Goal: Task Accomplishment & Management: Manage account settings

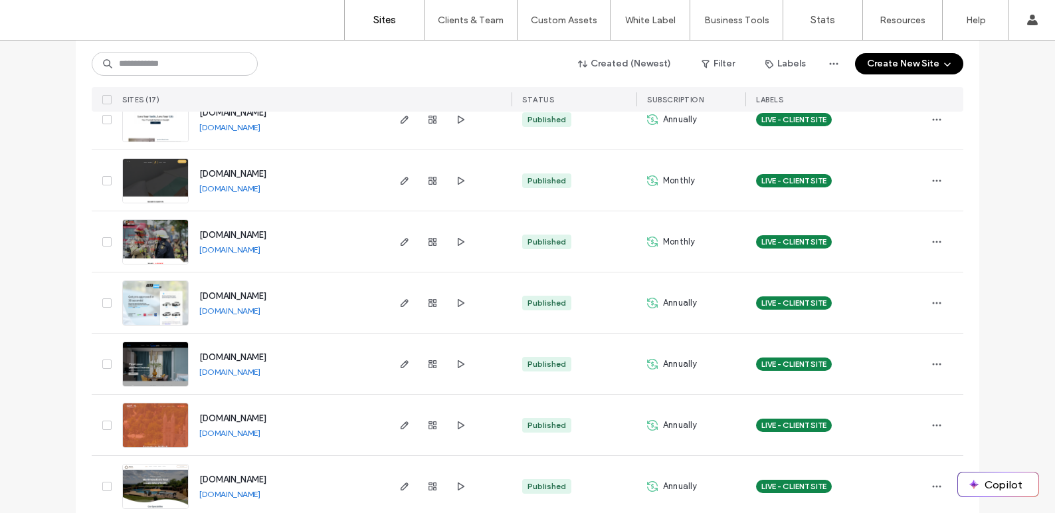
scroll to position [804, 0]
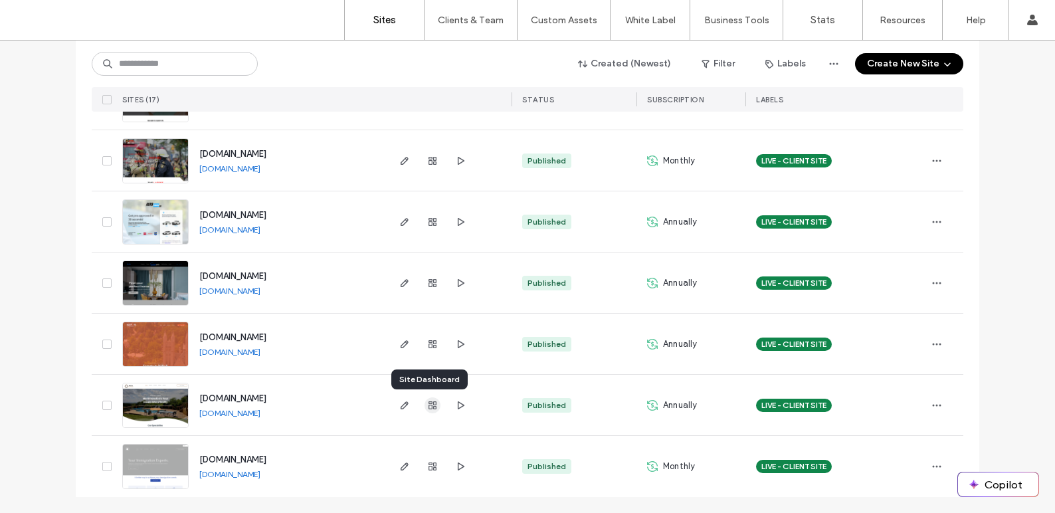
click at [432, 407] on icon "button" at bounding box center [432, 405] width 11 height 11
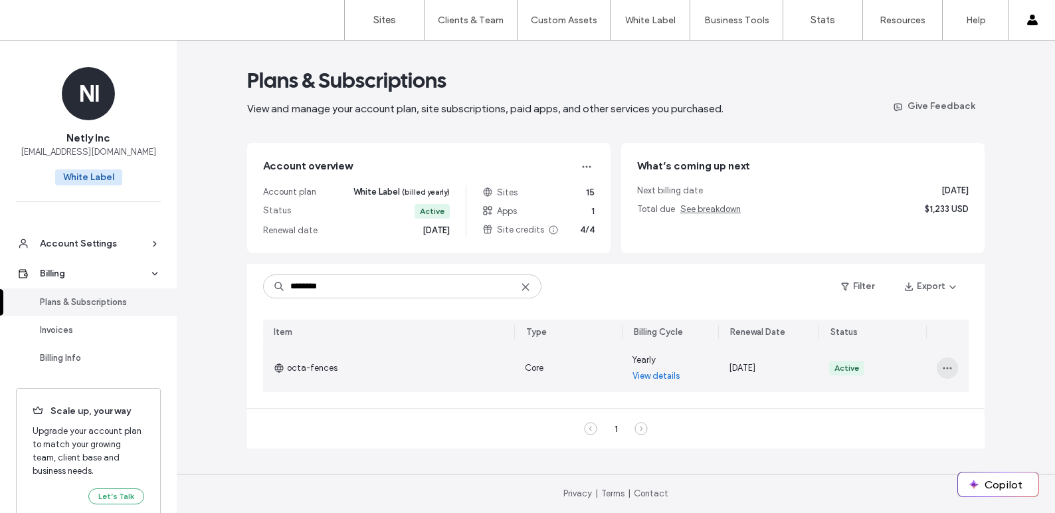
click at [950, 371] on icon "button" at bounding box center [947, 368] width 11 height 11
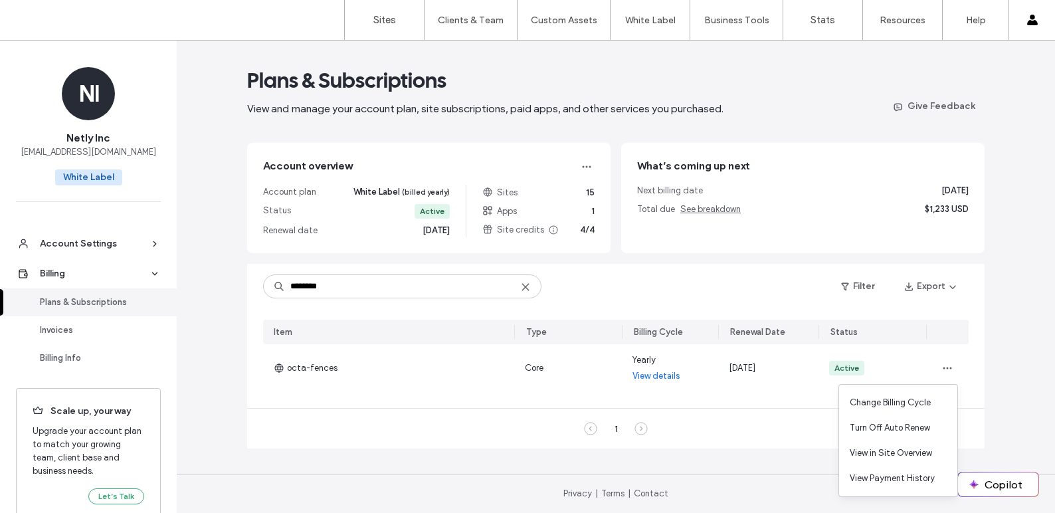
click at [1007, 363] on div "Plans & Subscriptions View and manage your account plan, site subscriptions, pa…" at bounding box center [616, 277] width 878 height 472
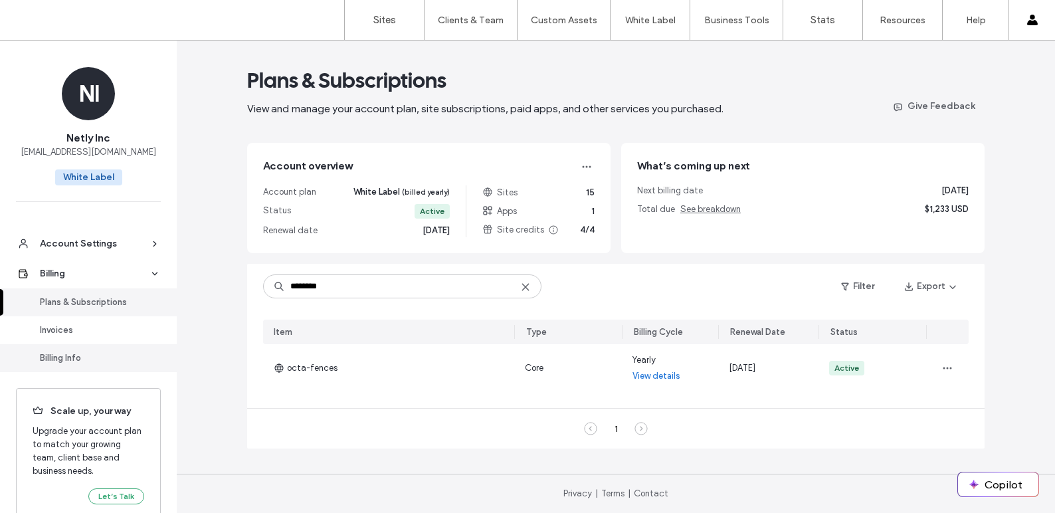
click at [58, 356] on div "Billing Info" at bounding box center [94, 357] width 109 height 13
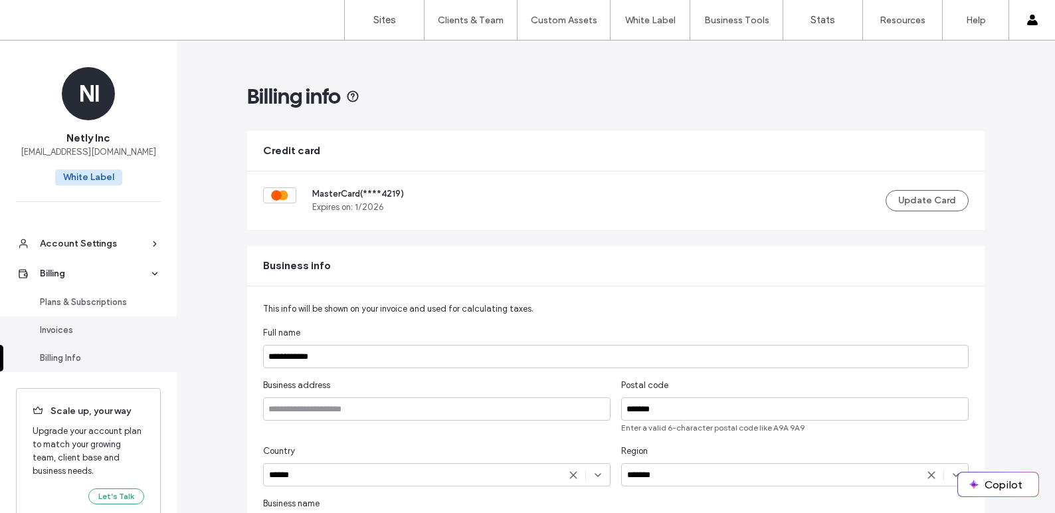
click at [66, 329] on div "Invoices" at bounding box center [94, 329] width 109 height 13
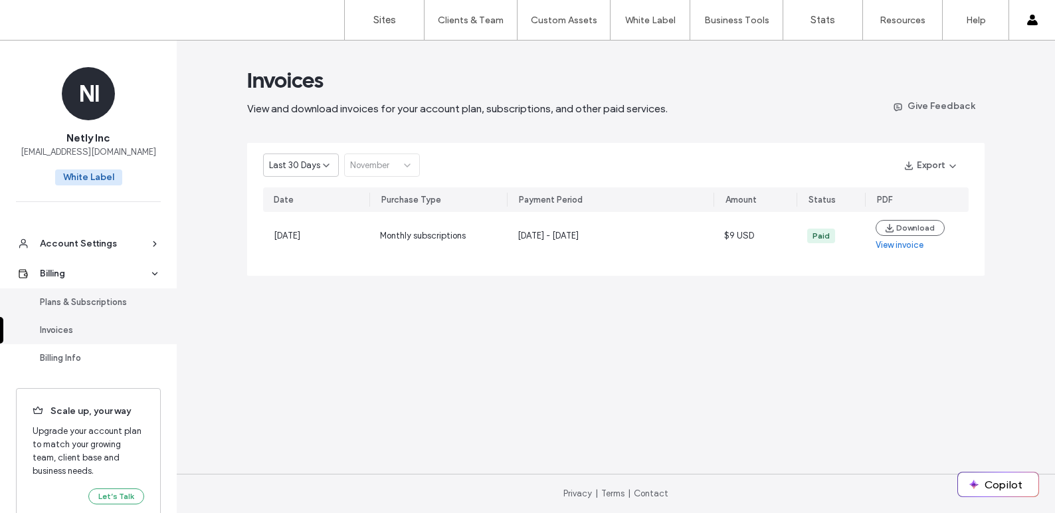
click at [69, 297] on div "Plans & Subscriptions" at bounding box center [94, 302] width 109 height 13
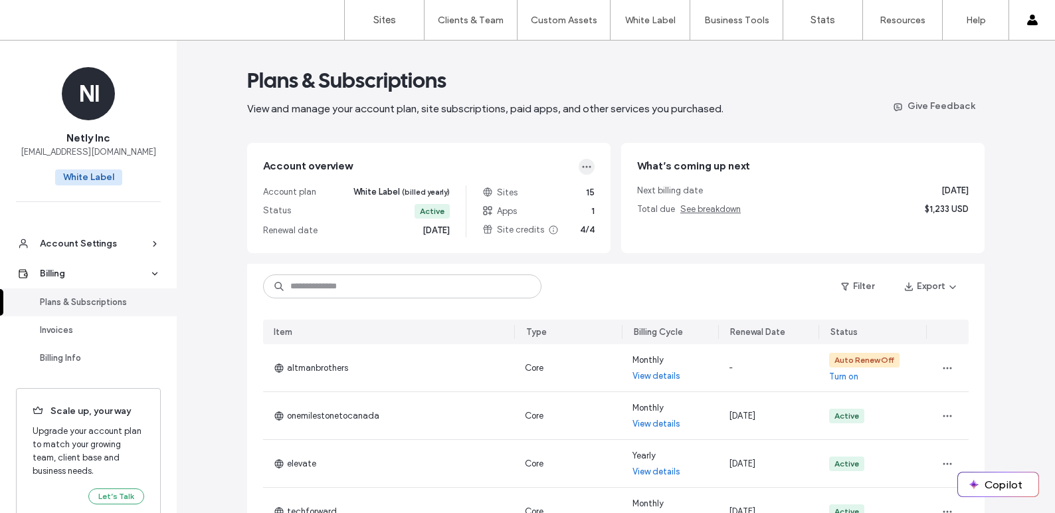
click at [581, 169] on icon "button" at bounding box center [586, 166] width 11 height 11
click at [522, 157] on div "Account overview Account plan White Label (billed yearly) Status Active Renewal…" at bounding box center [428, 198] width 363 height 110
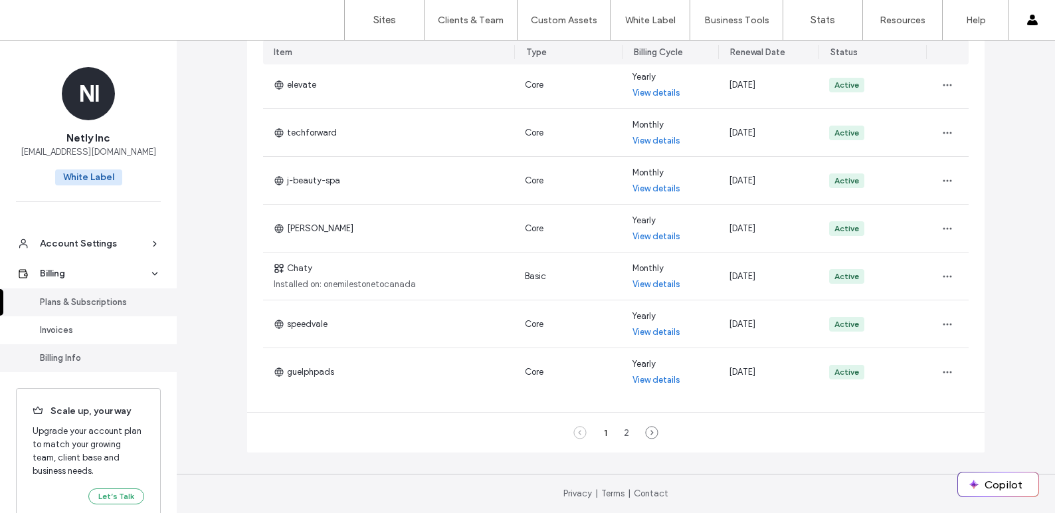
scroll to position [24, 0]
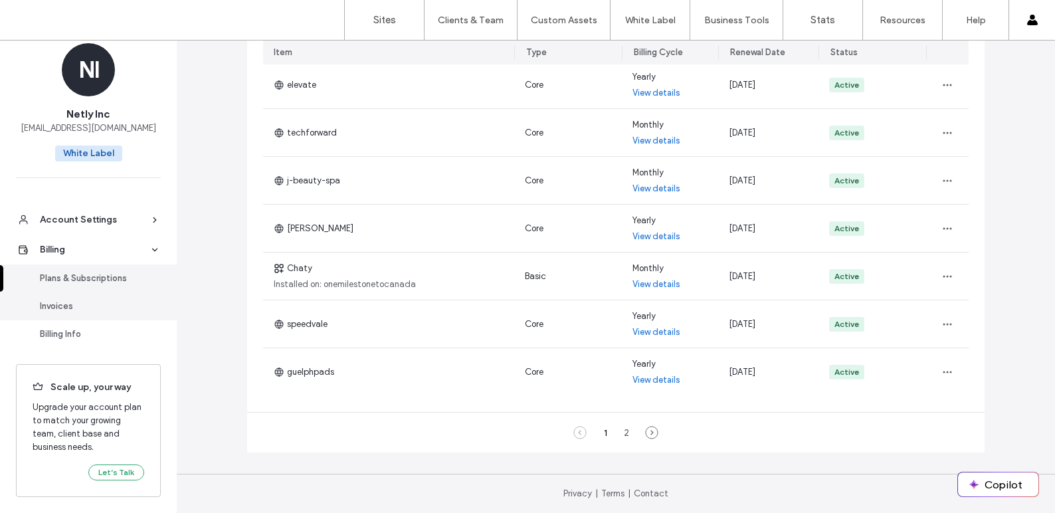
click at [60, 303] on div "Invoices" at bounding box center [94, 306] width 109 height 13
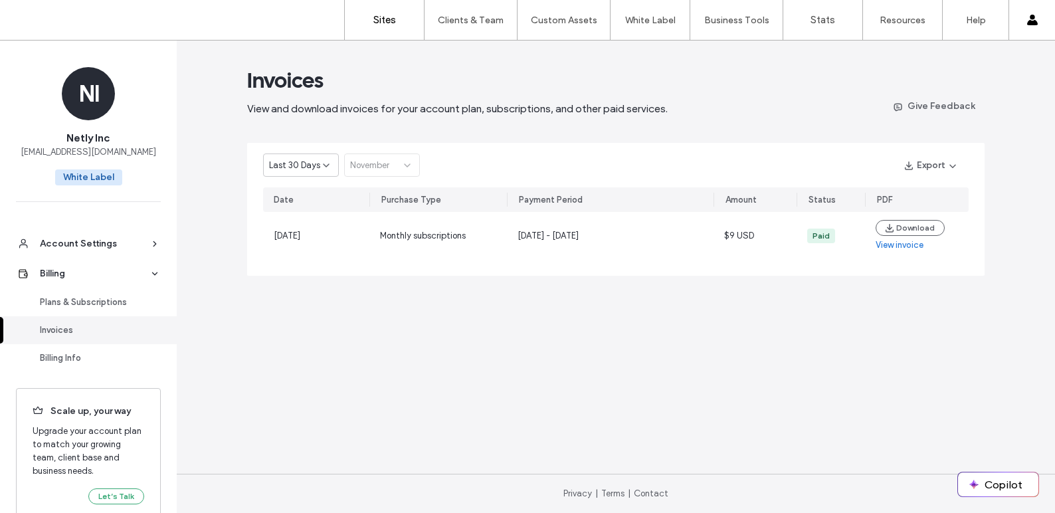
click at [410, 22] on link "Sites" at bounding box center [384, 20] width 79 height 40
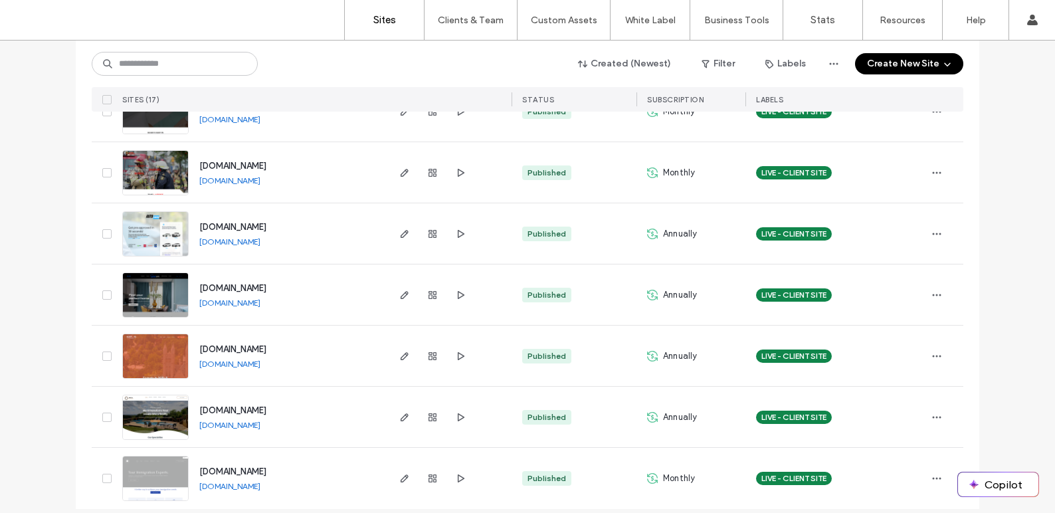
scroll to position [791, 0]
click at [926, 477] on span "button" at bounding box center [936, 478] width 21 height 21
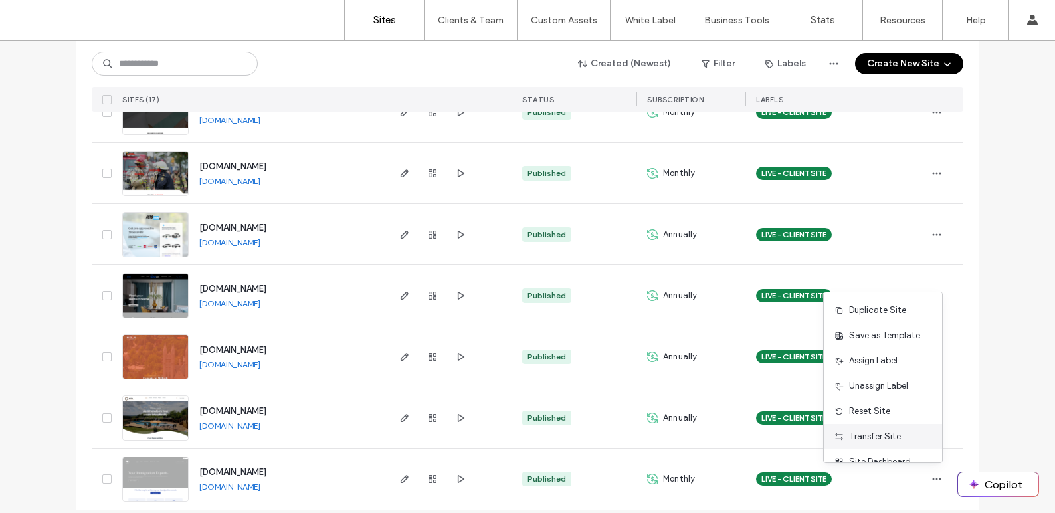
click at [907, 438] on div "Transfer Site" at bounding box center [882, 436] width 118 height 25
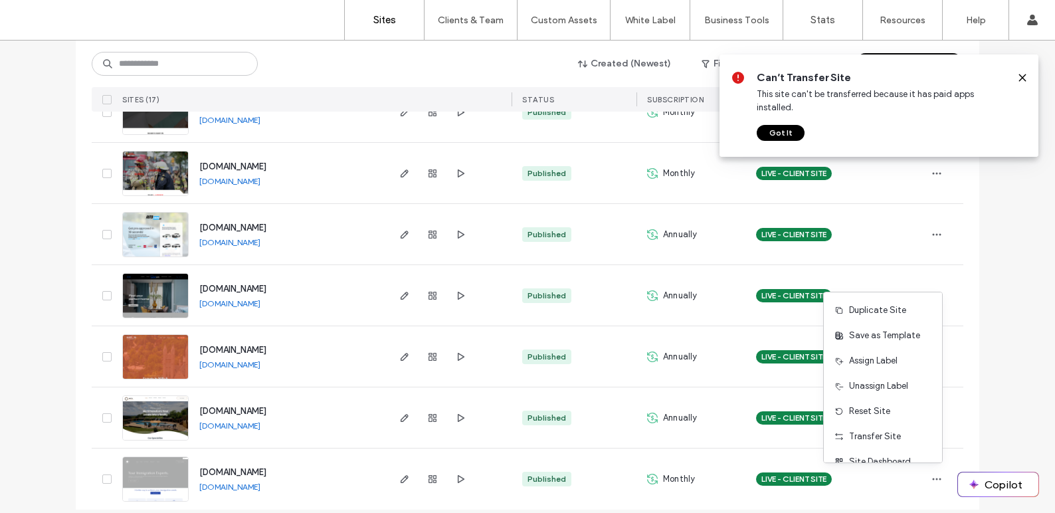
click at [788, 125] on button "Got It" at bounding box center [780, 133] width 48 height 16
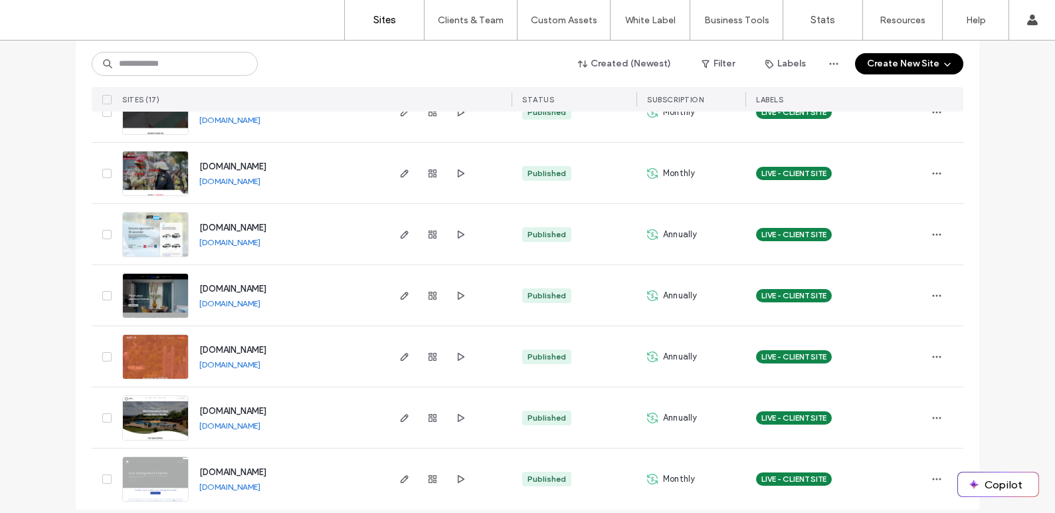
scroll to position [804, 0]
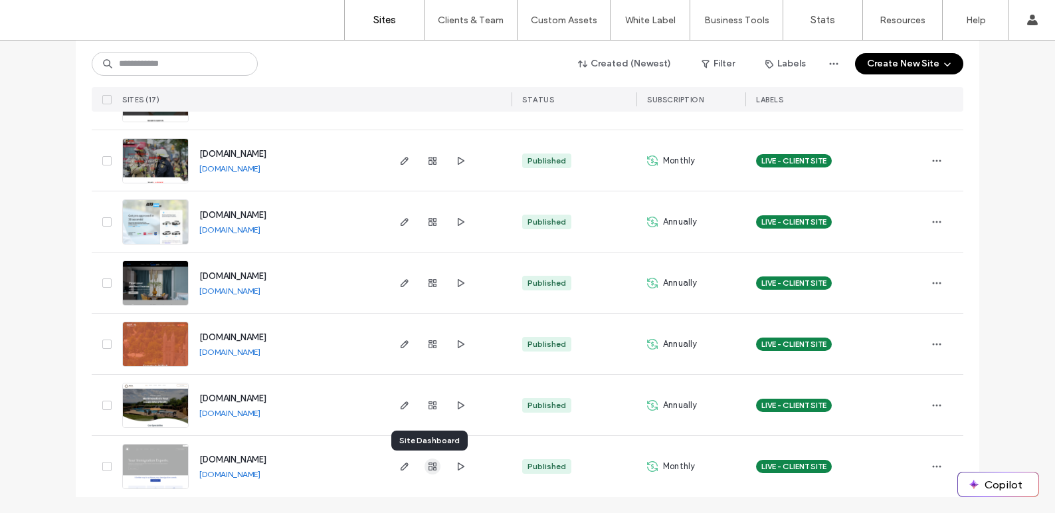
click at [427, 468] on icon "button" at bounding box center [432, 466] width 11 height 11
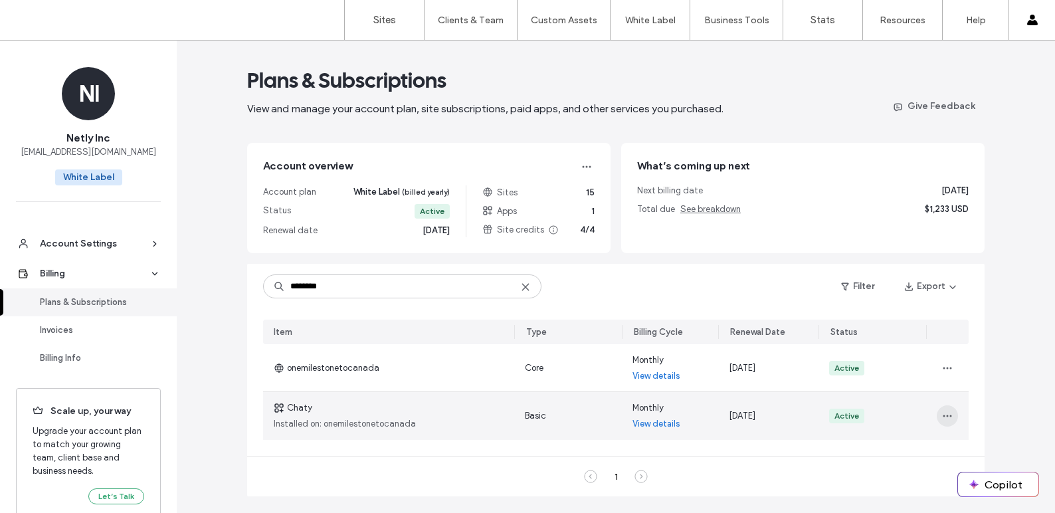
scroll to position [44, 0]
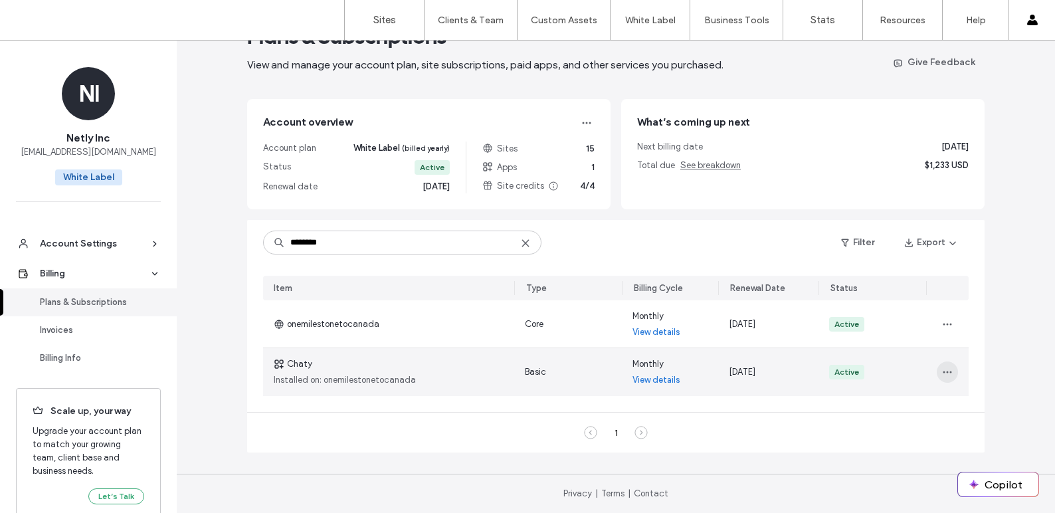
click at [942, 373] on icon "button" at bounding box center [947, 372] width 11 height 11
click at [962, 407] on span "View in Site Overview" at bounding box center [984, 406] width 82 height 13
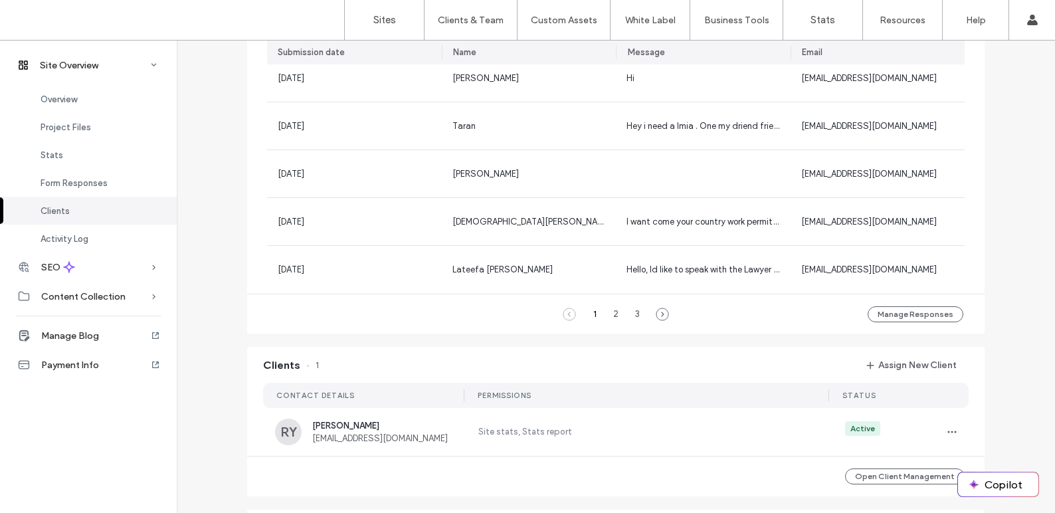
scroll to position [1092, 0]
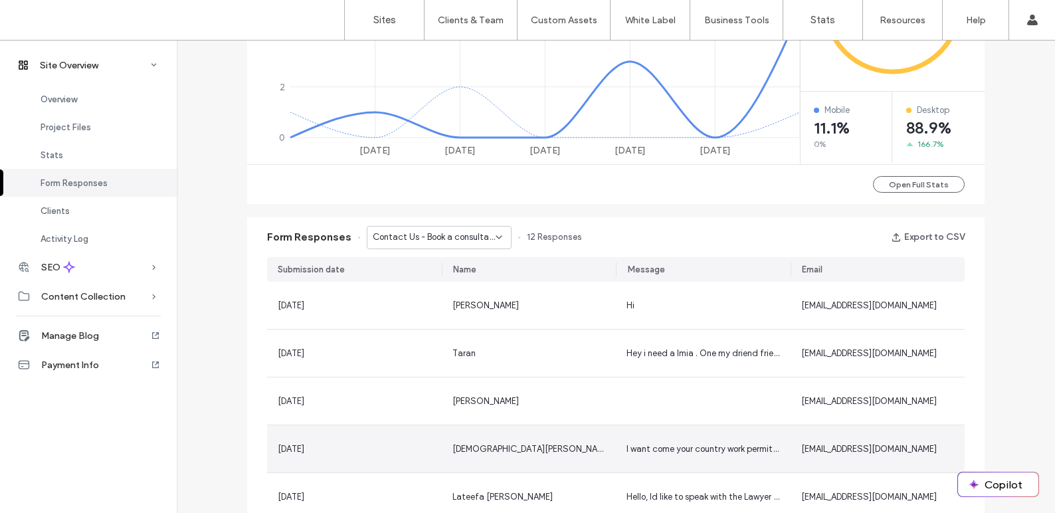
scroll to position [676, 0]
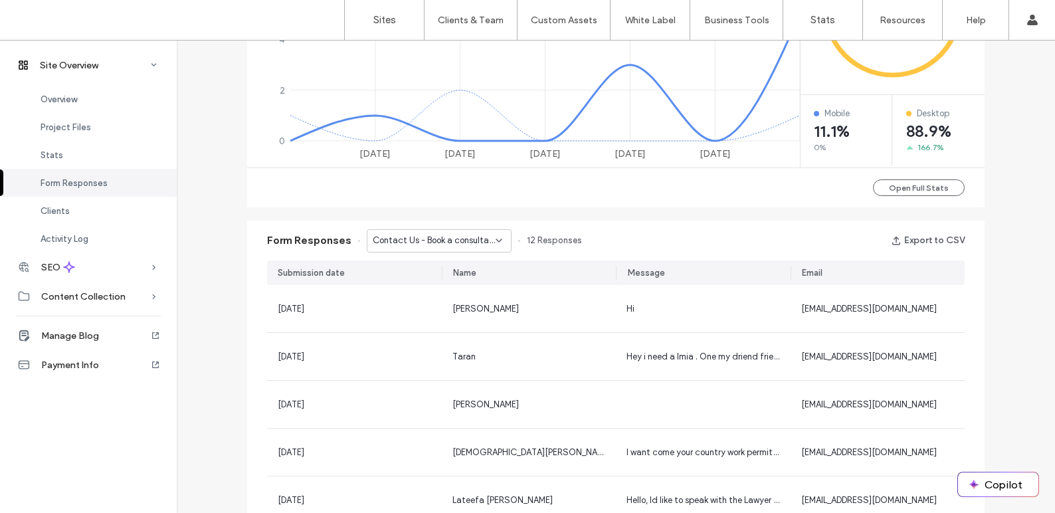
click at [430, 238] on span "Contact Us - Book a consultation popup" at bounding box center [434, 240] width 123 height 13
click at [431, 284] on span "كيف يمكننا مساعدتك؟ - إتصل بنا page" at bounding box center [430, 287] width 128 height 13
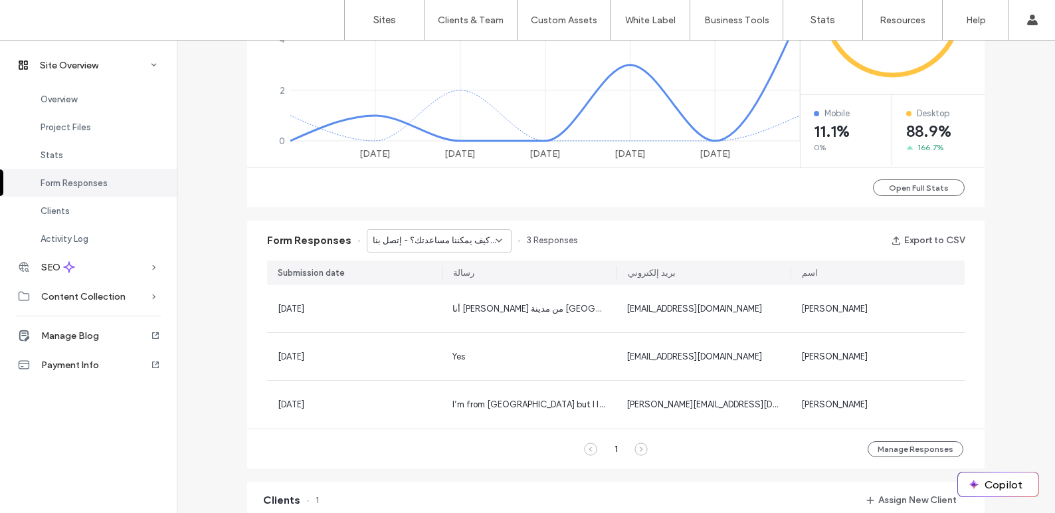
click at [434, 248] on div "كيف يمكننا مساعدتك؟ - إتصل بنا page" at bounding box center [439, 240] width 145 height 23
click at [430, 266] on span "Contact Us - Book a consultation popup" at bounding box center [430, 264] width 128 height 13
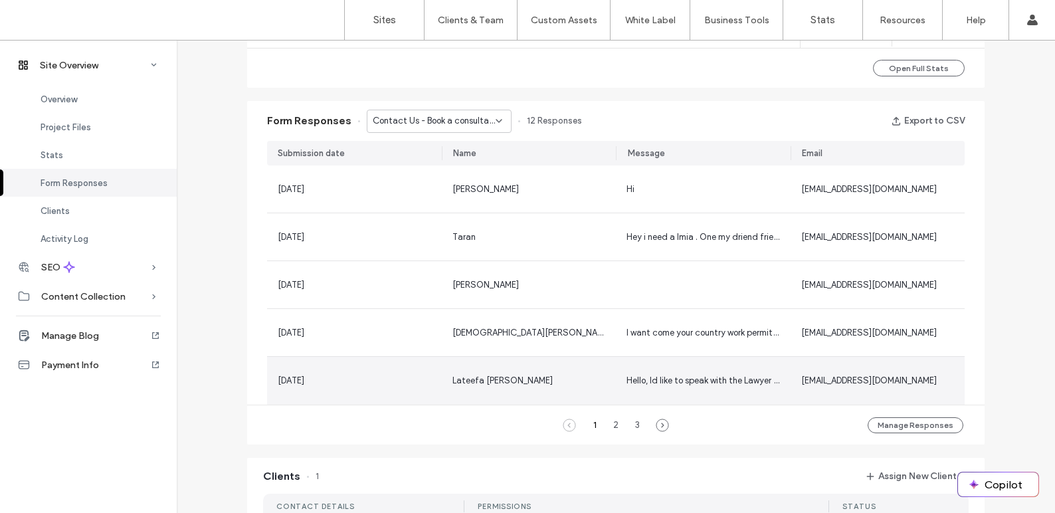
scroll to position [797, 0]
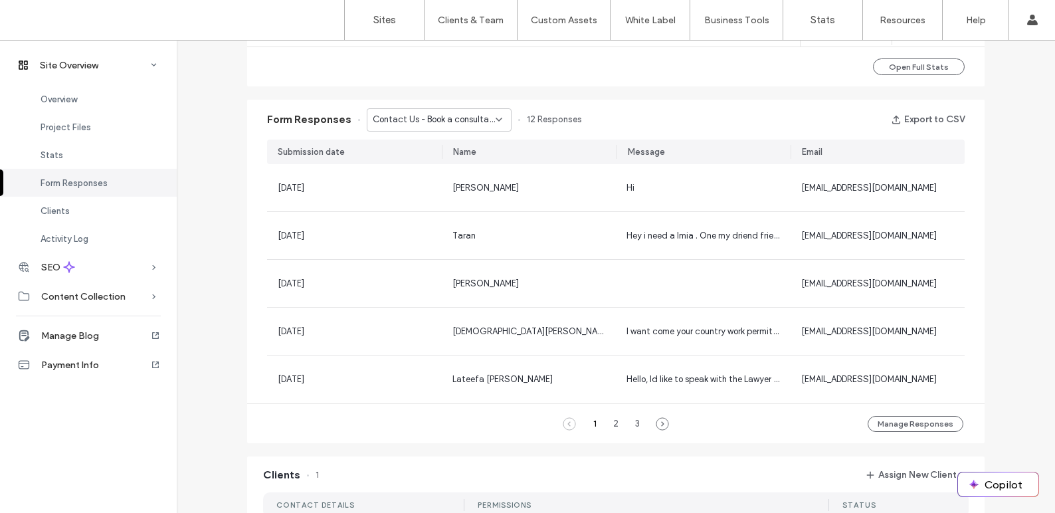
click at [458, 126] on span "Contact Us - Book a consultation popup" at bounding box center [434, 119] width 123 height 13
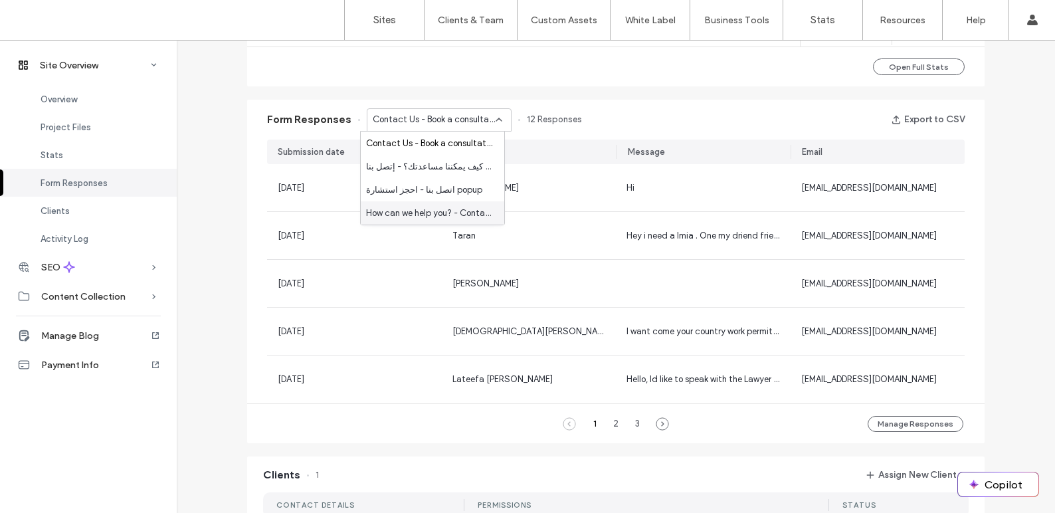
click at [443, 212] on span "How can we help you? - Contact page" at bounding box center [430, 213] width 128 height 13
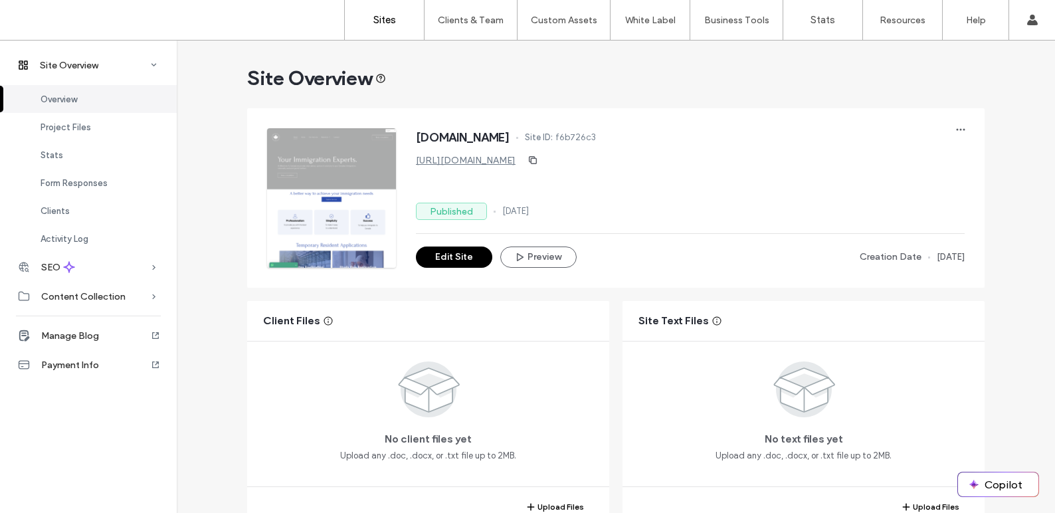
click at [383, 20] on label "Sites" at bounding box center [384, 20] width 23 height 12
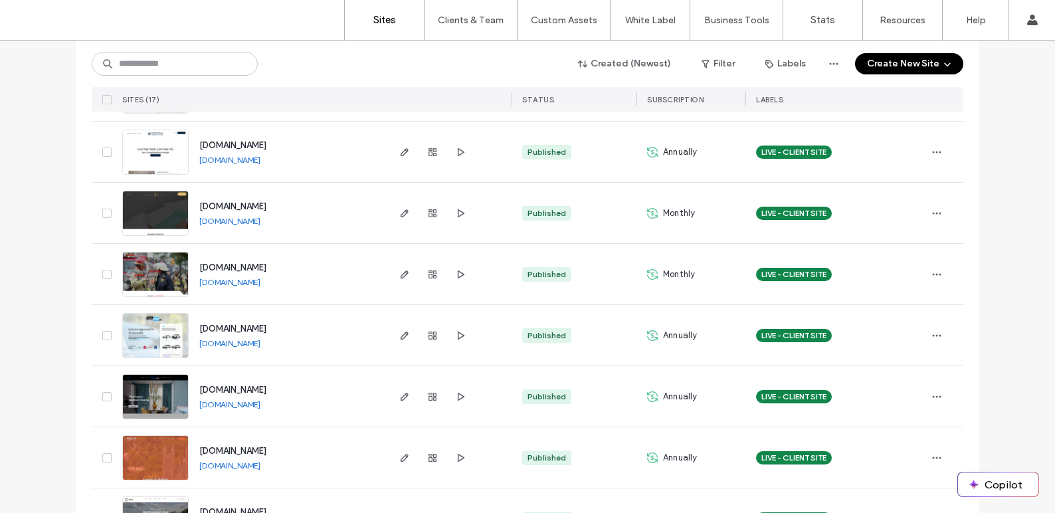
scroll to position [693, 0]
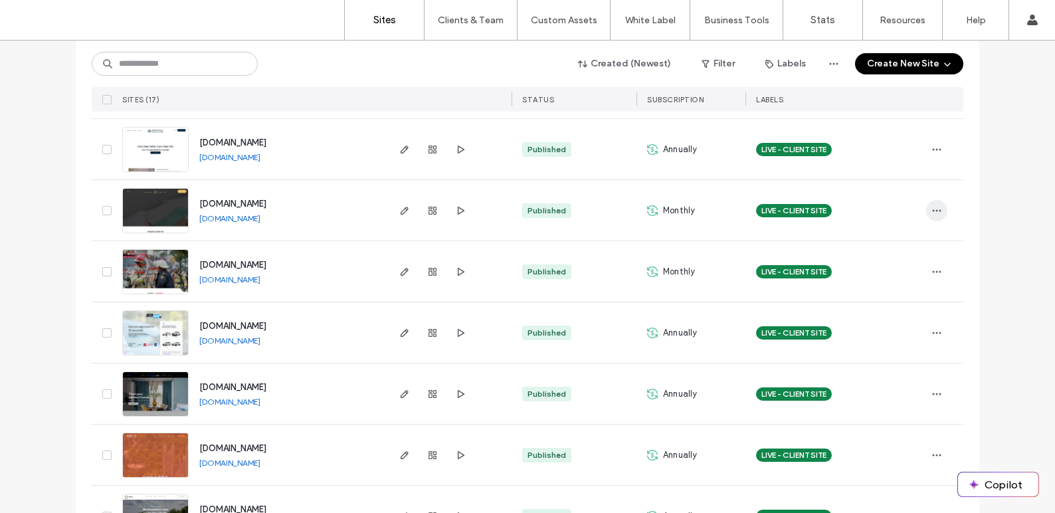
click at [931, 209] on icon "button" at bounding box center [936, 210] width 11 height 11
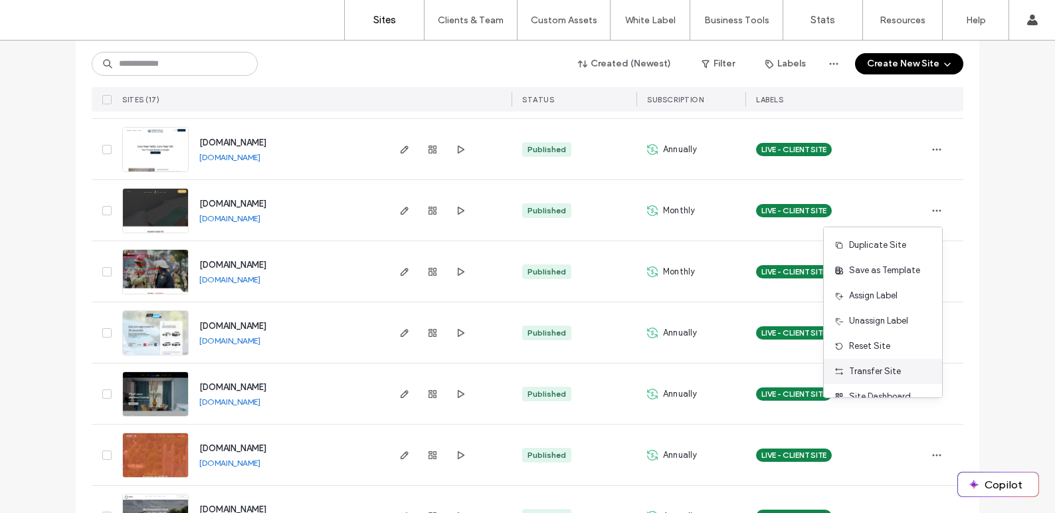
scroll to position [43, 0]
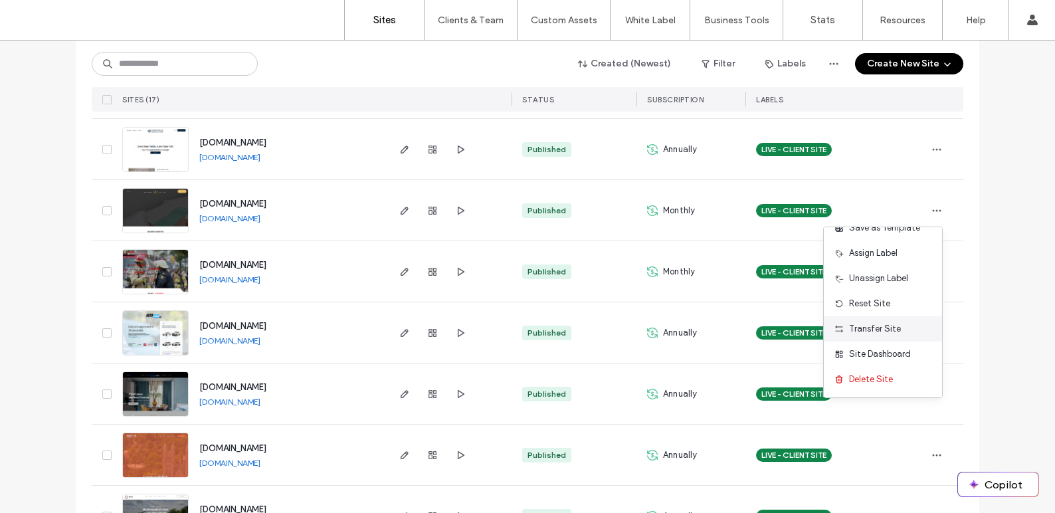
click at [871, 329] on span "Transfer Site" at bounding box center [875, 328] width 52 height 13
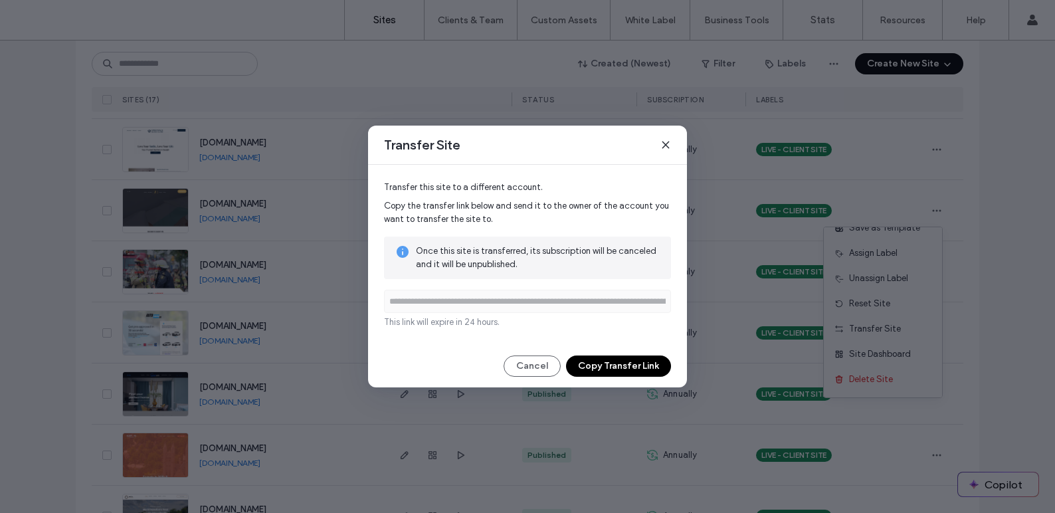
click at [622, 369] on button "Copy Transfer Link" at bounding box center [618, 365] width 105 height 21
click at [666, 144] on use at bounding box center [665, 144] width 6 height 6
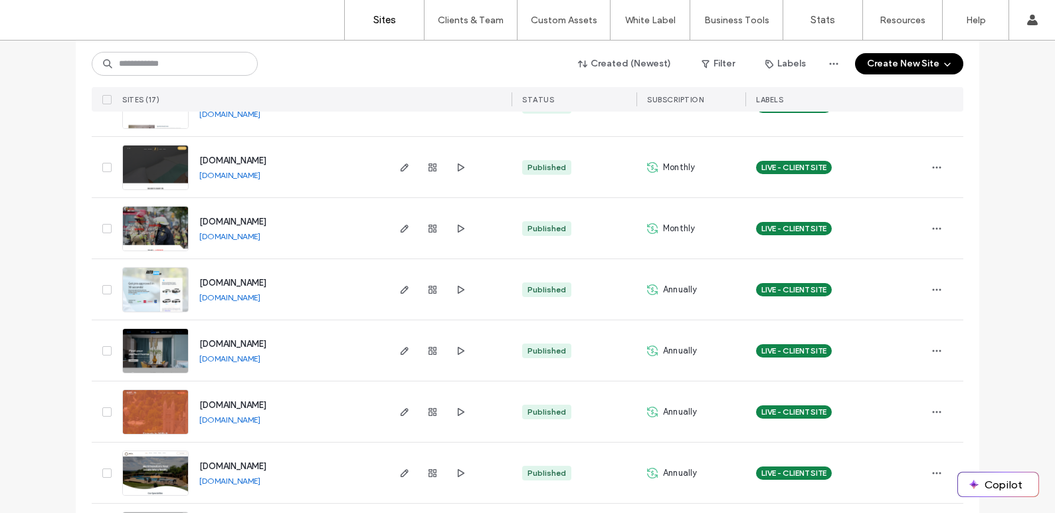
scroll to position [736, 0]
click at [932, 288] on use "button" at bounding box center [936, 289] width 9 height 2
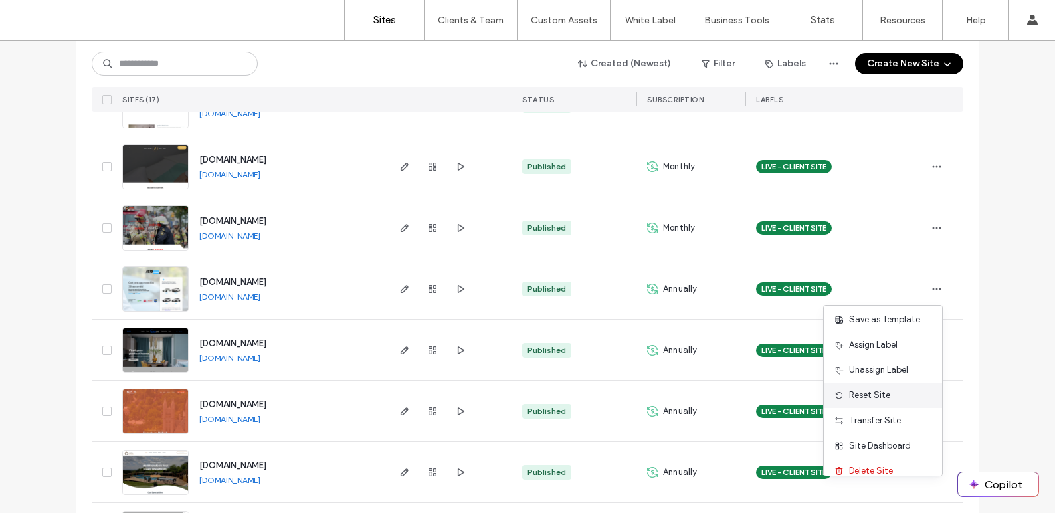
scroll to position [43, 0]
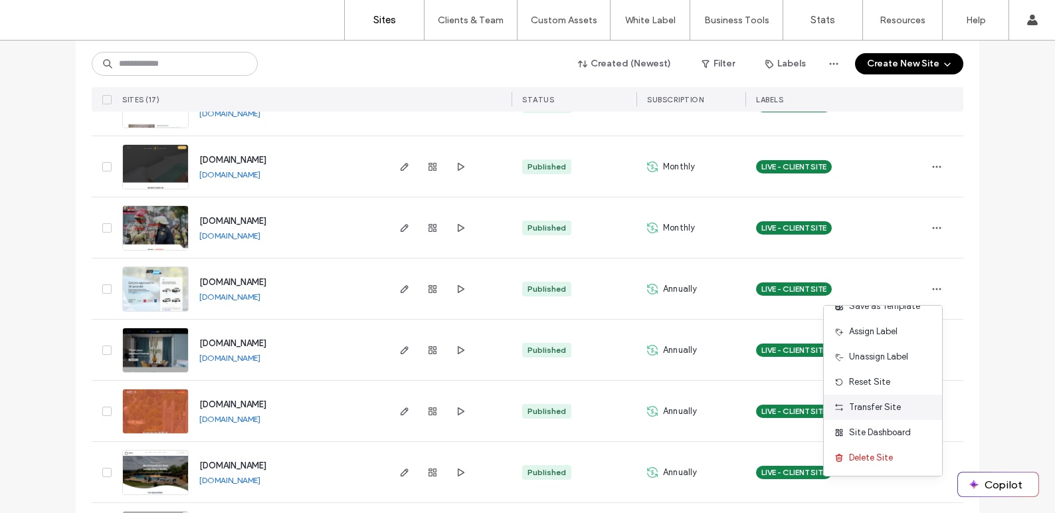
click at [887, 411] on span "Transfer Site" at bounding box center [875, 406] width 52 height 13
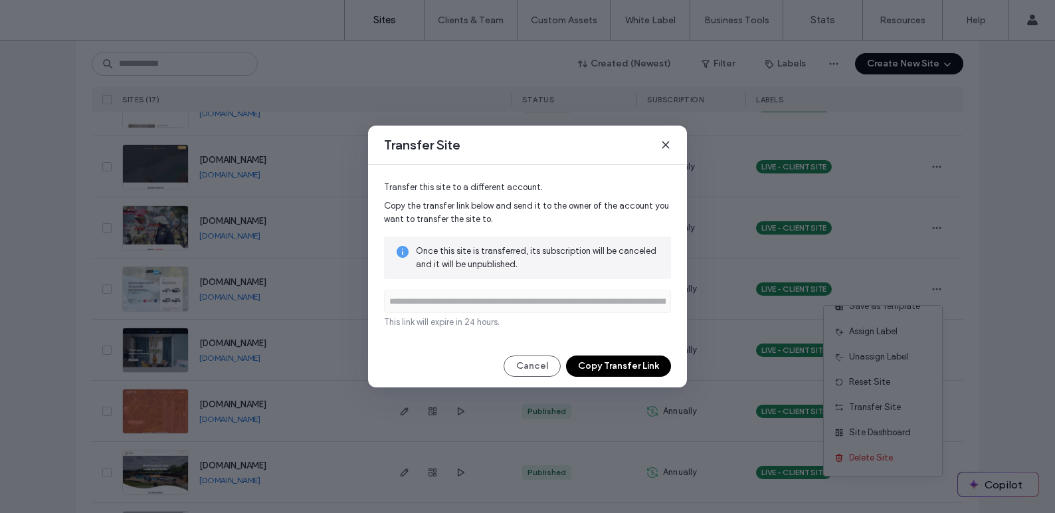
click at [621, 365] on button "Copy Transfer Link" at bounding box center [618, 365] width 105 height 21
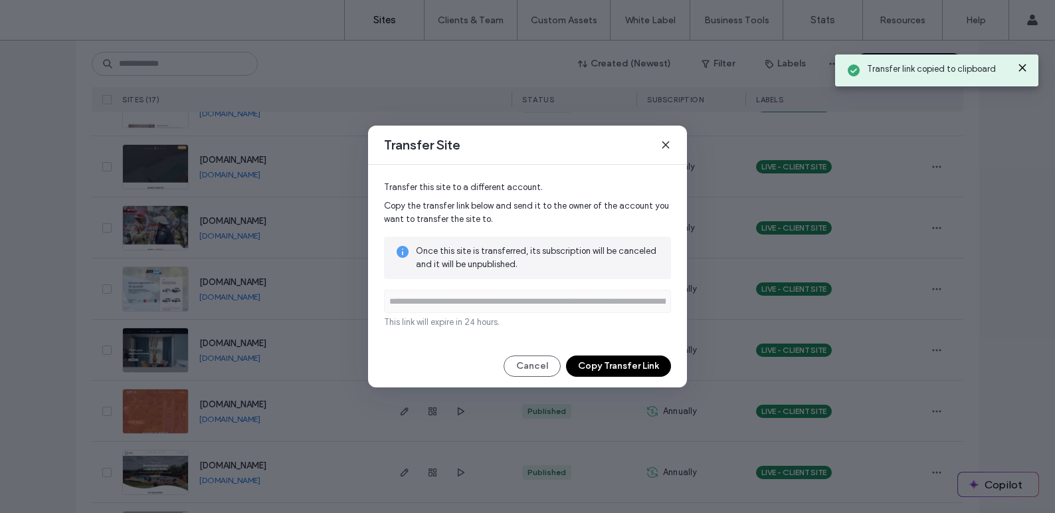
drag, startPoint x: 666, startPoint y: 143, endPoint x: 740, endPoint y: 127, distance: 76.2
click at [665, 143] on use at bounding box center [665, 144] width 6 height 6
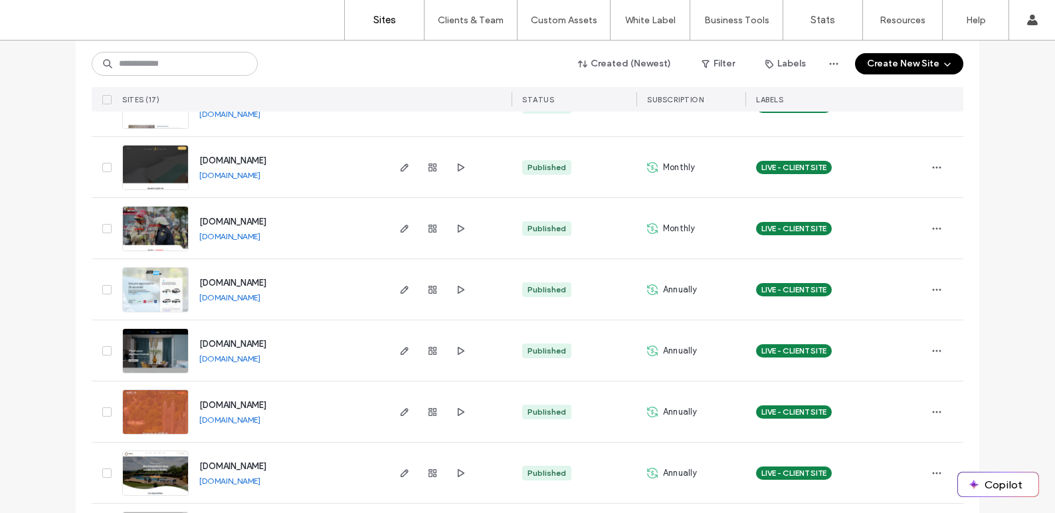
scroll to position [693, 0]
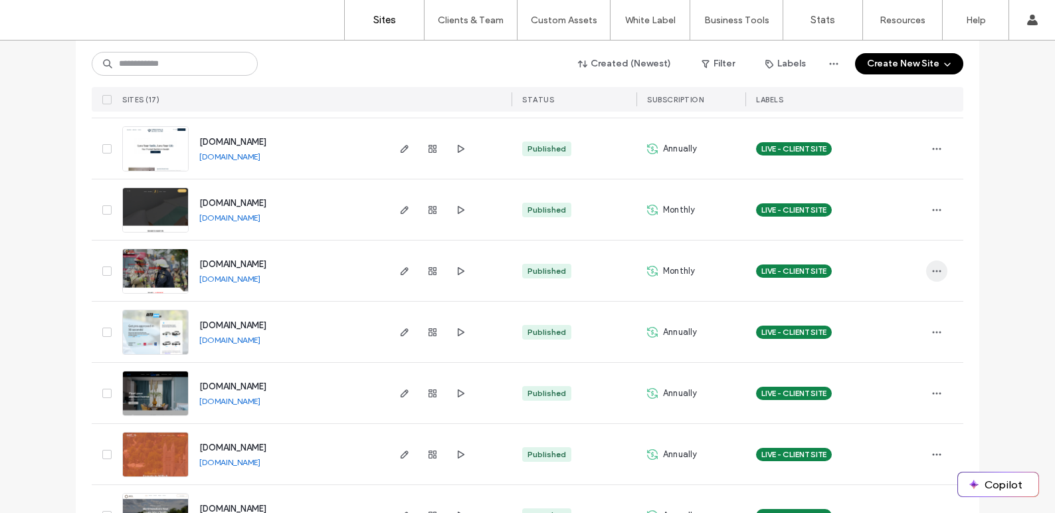
click at [936, 272] on icon "button" at bounding box center [936, 271] width 11 height 11
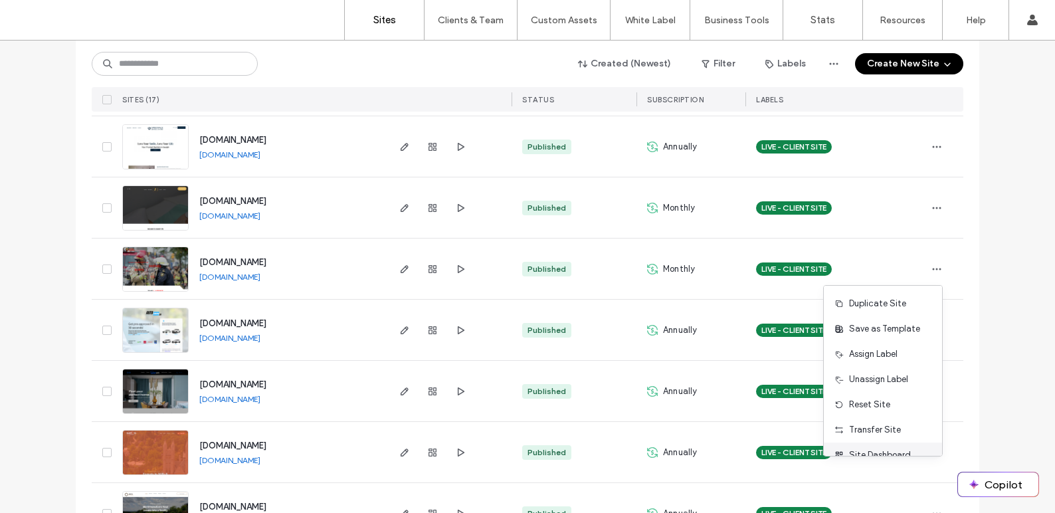
scroll to position [43, 0]
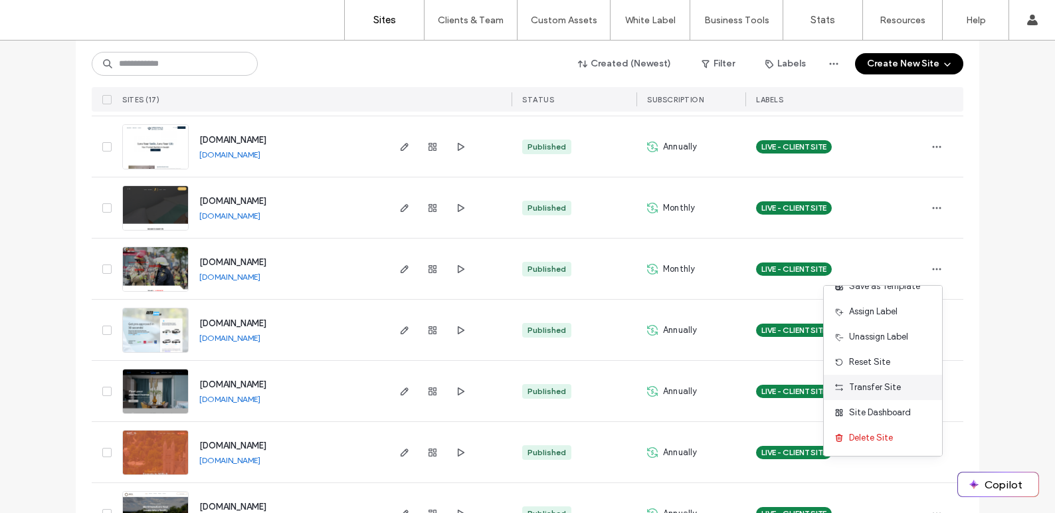
click at [876, 386] on span "Transfer Site" at bounding box center [875, 387] width 52 height 13
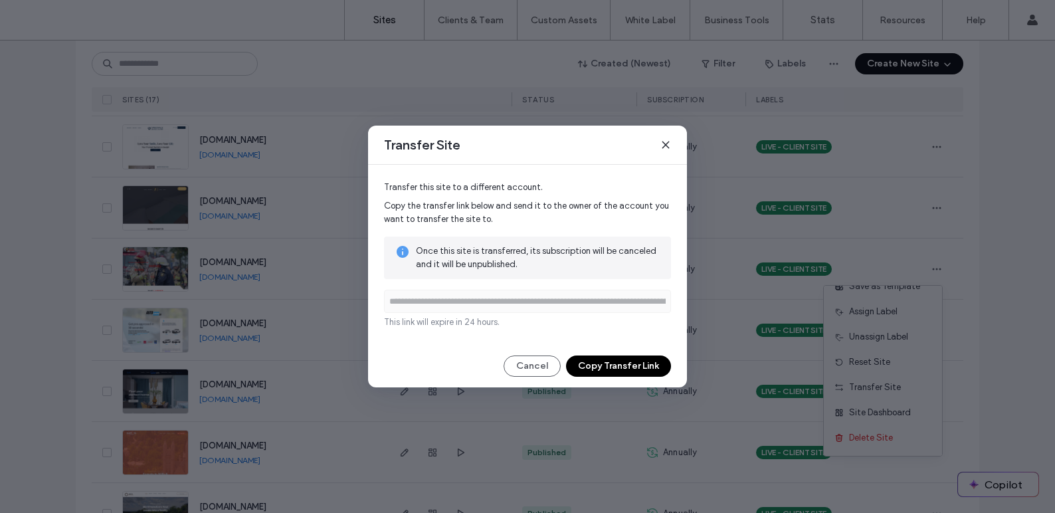
click at [618, 365] on button "Copy Transfer Link" at bounding box center [618, 365] width 105 height 21
click at [661, 144] on icon at bounding box center [665, 144] width 11 height 11
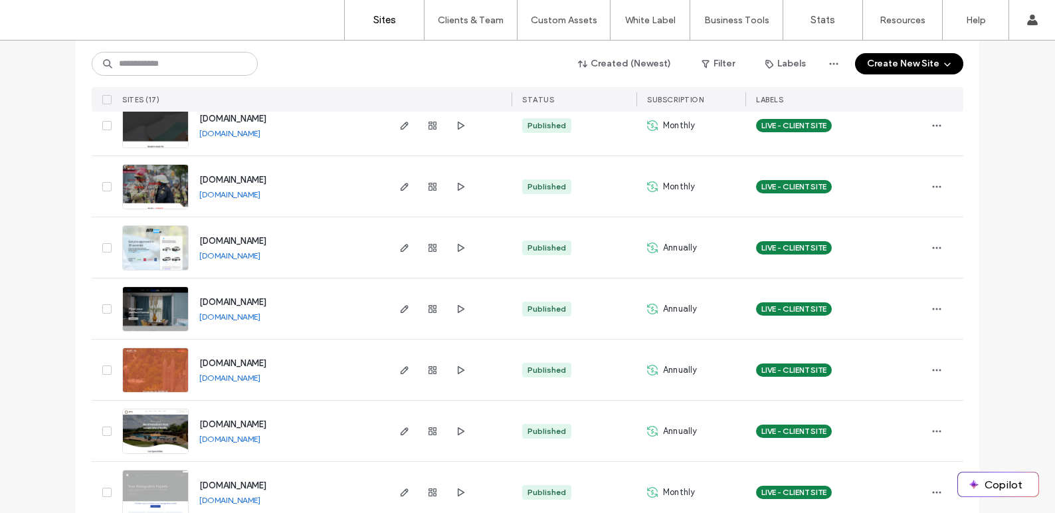
scroll to position [804, 0]
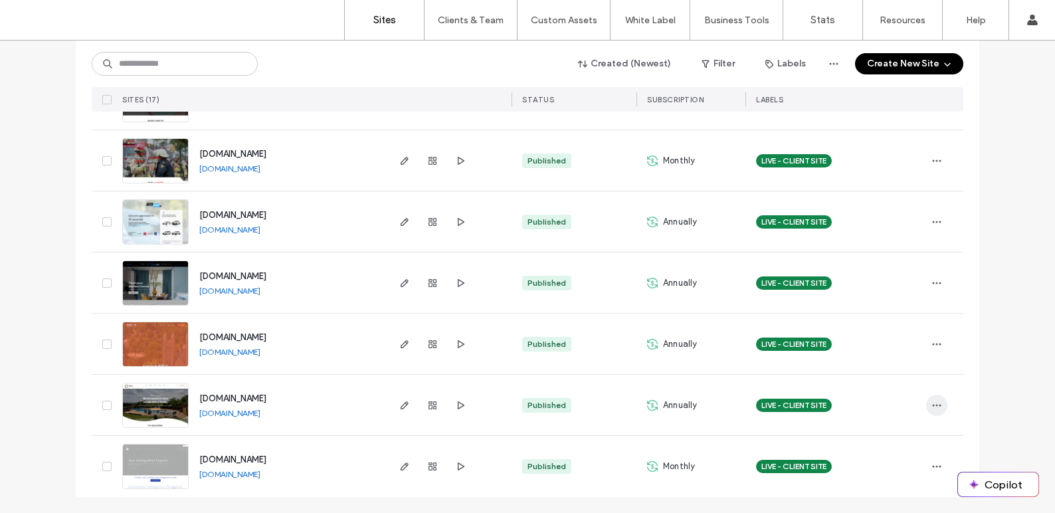
click at [931, 406] on icon "button" at bounding box center [936, 405] width 11 height 11
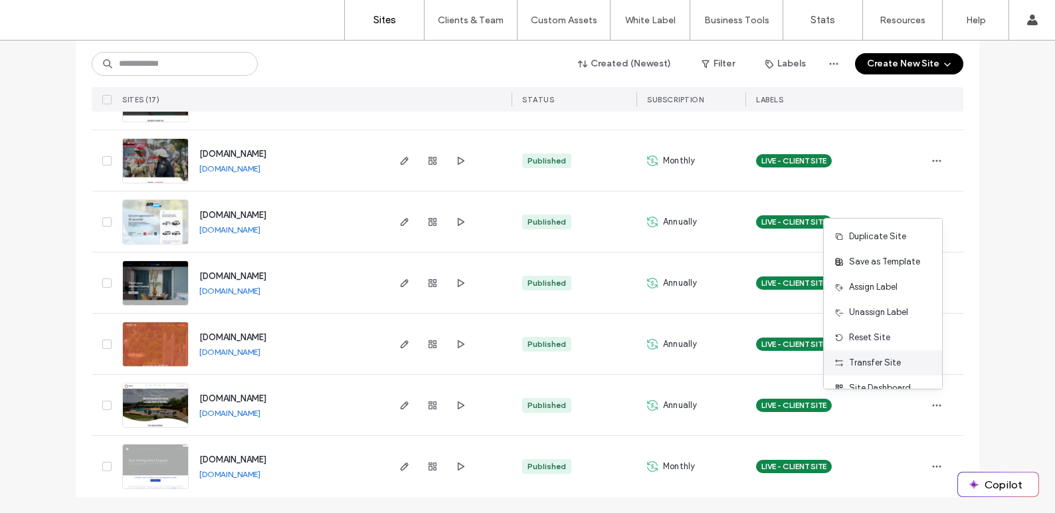
click at [899, 363] on div "Transfer Site" at bounding box center [882, 362] width 118 height 25
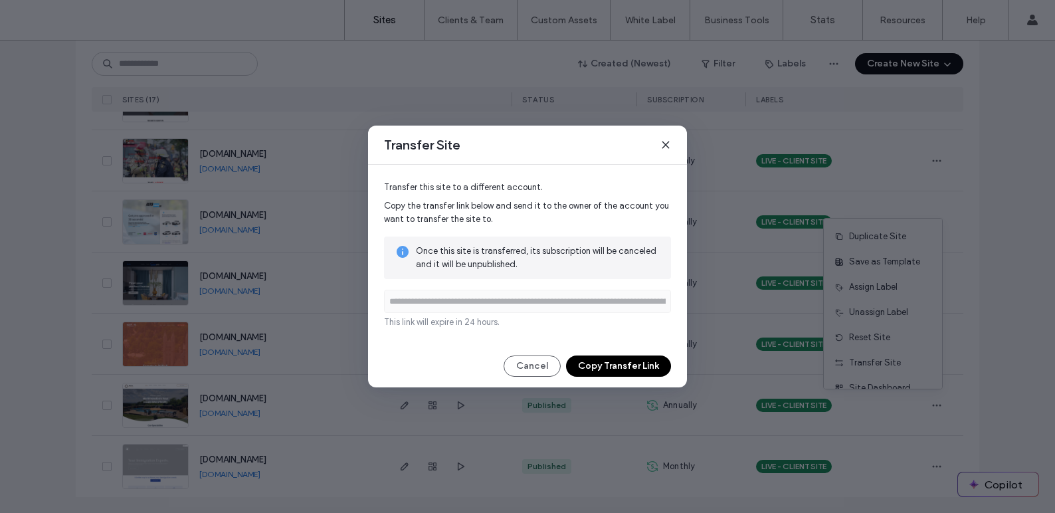
click at [622, 365] on button "Copy Transfer Link" at bounding box center [618, 365] width 105 height 21
click at [1033, 171] on div "**********" at bounding box center [527, 256] width 1055 height 513
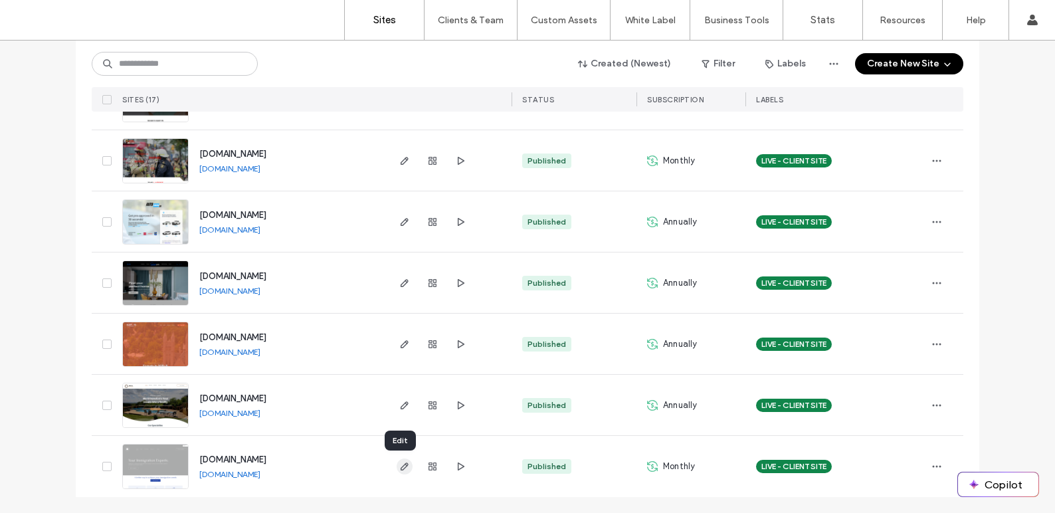
click at [404, 465] on icon "button" at bounding box center [404, 466] width 11 height 11
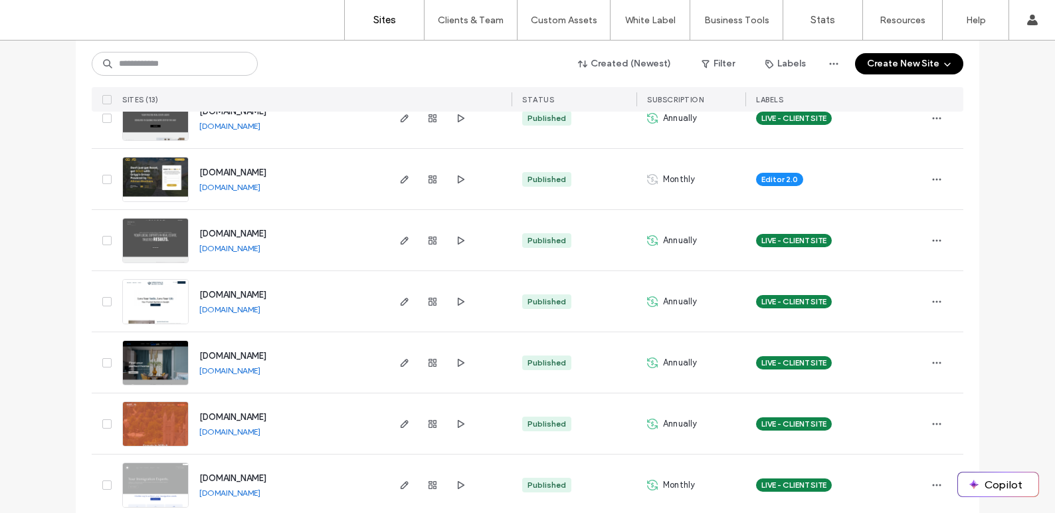
scroll to position [559, 0]
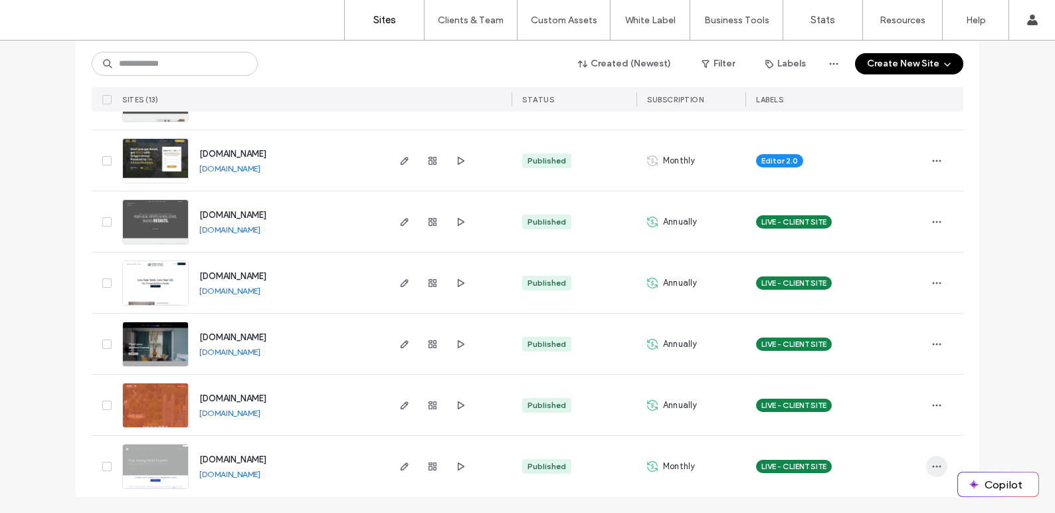
click at [931, 468] on icon "button" at bounding box center [936, 466] width 11 height 11
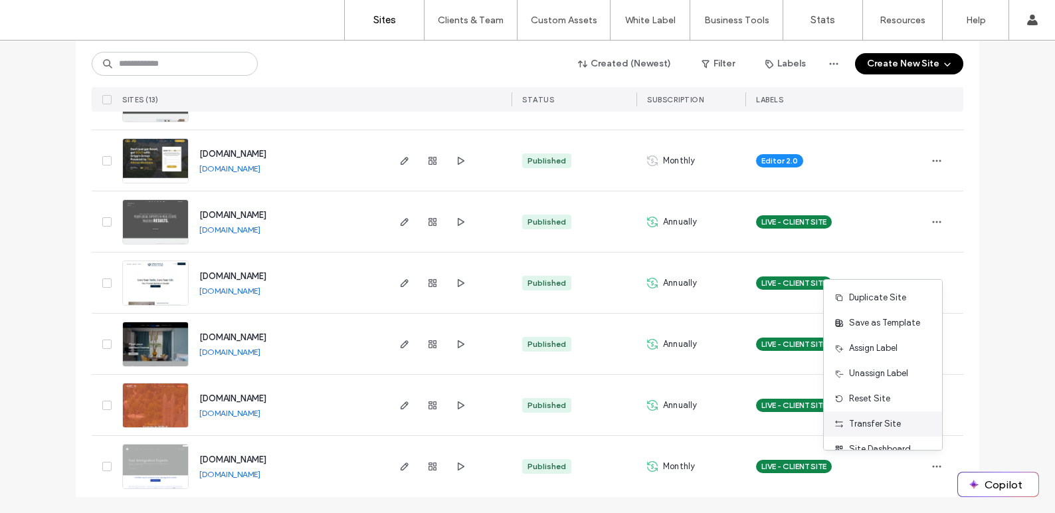
click at [912, 430] on div "Transfer Site" at bounding box center [882, 423] width 118 height 25
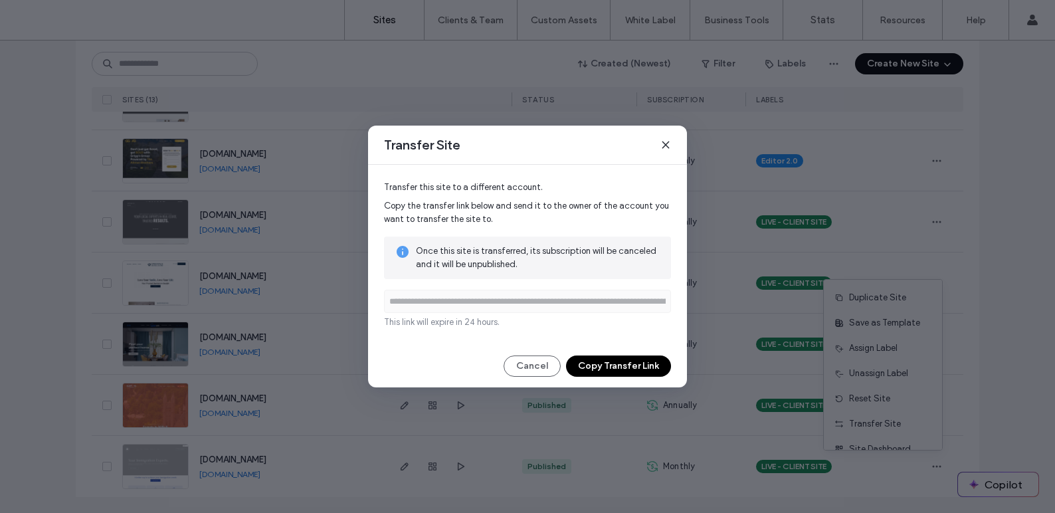
click at [590, 369] on button "Copy Transfer Link" at bounding box center [618, 365] width 105 height 21
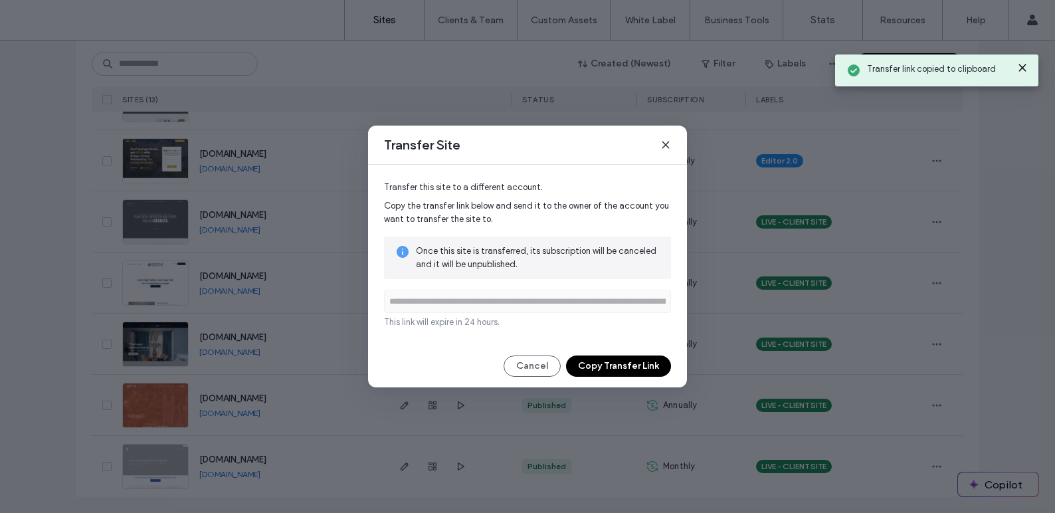
click at [662, 145] on icon at bounding box center [665, 144] width 11 height 11
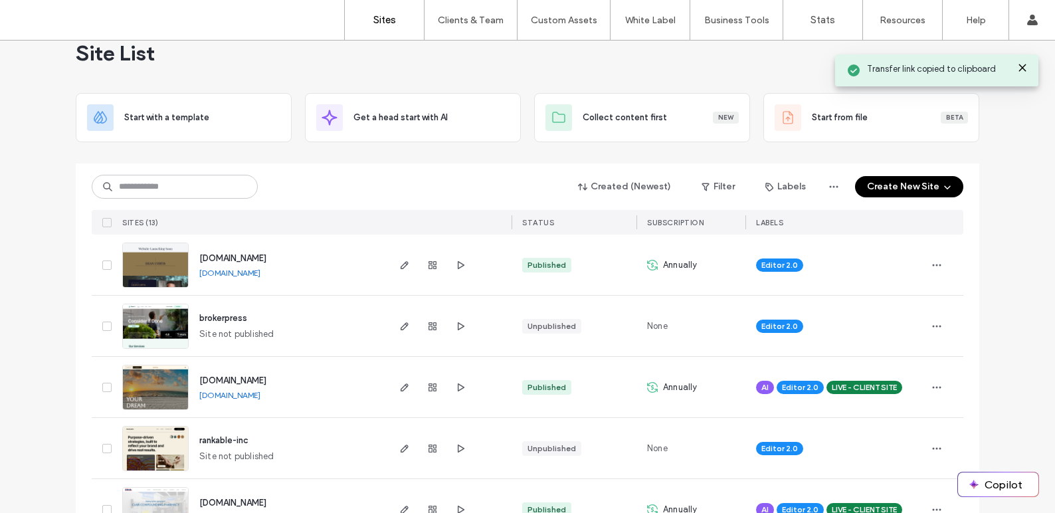
scroll to position [17, 0]
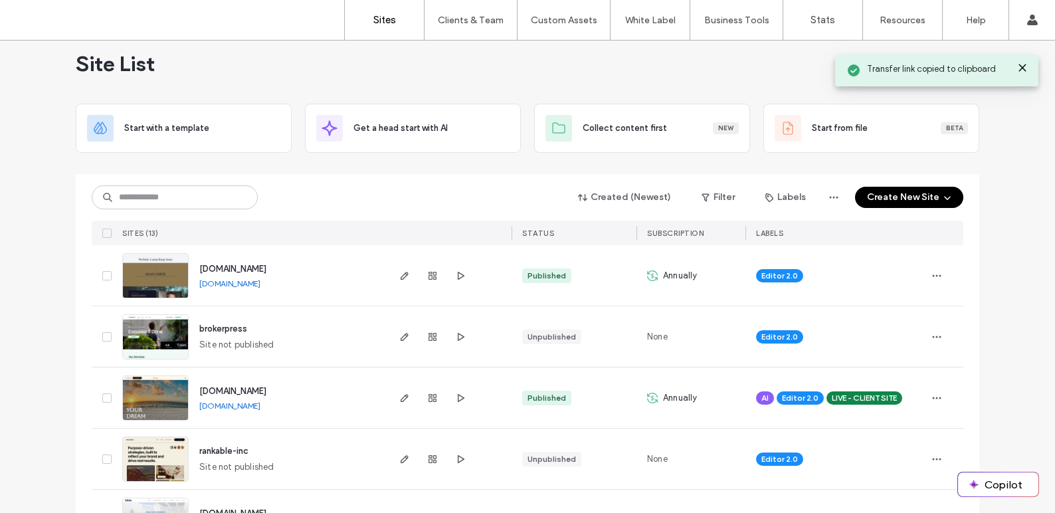
click at [378, 17] on label "Sites" at bounding box center [384, 20] width 23 height 12
click at [388, 19] on label "Sites" at bounding box center [384, 20] width 23 height 12
click at [461, 21] on label "Clients & Team" at bounding box center [471, 20] width 66 height 11
click at [460, 49] on label "Client Management" at bounding box center [473, 54] width 78 height 10
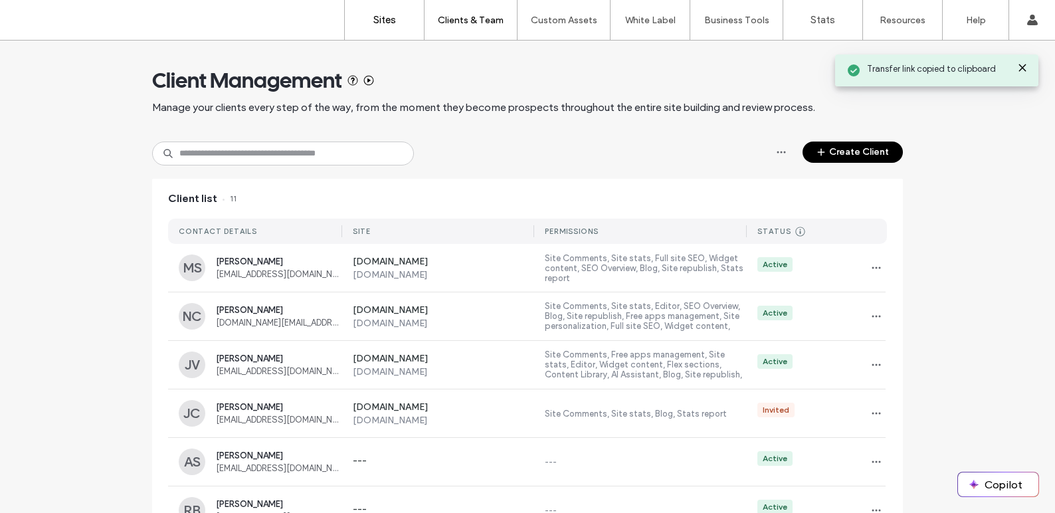
click at [392, 28] on link "Sites" at bounding box center [384, 20] width 79 height 40
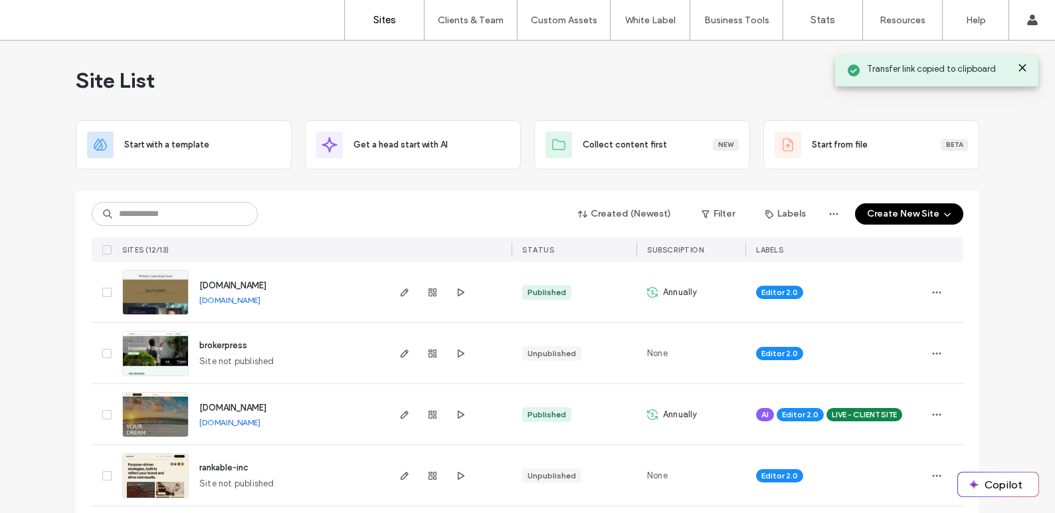
click at [1021, 66] on use at bounding box center [1022, 67] width 6 height 6
click at [1024, 67] on icon at bounding box center [1022, 67] width 11 height 11
click at [1021, 69] on icon at bounding box center [1022, 67] width 11 height 11
click at [1023, 64] on icon at bounding box center [1022, 67] width 11 height 11
click at [260, 302] on link "www.deancurtisauthor.com" at bounding box center [229, 300] width 61 height 10
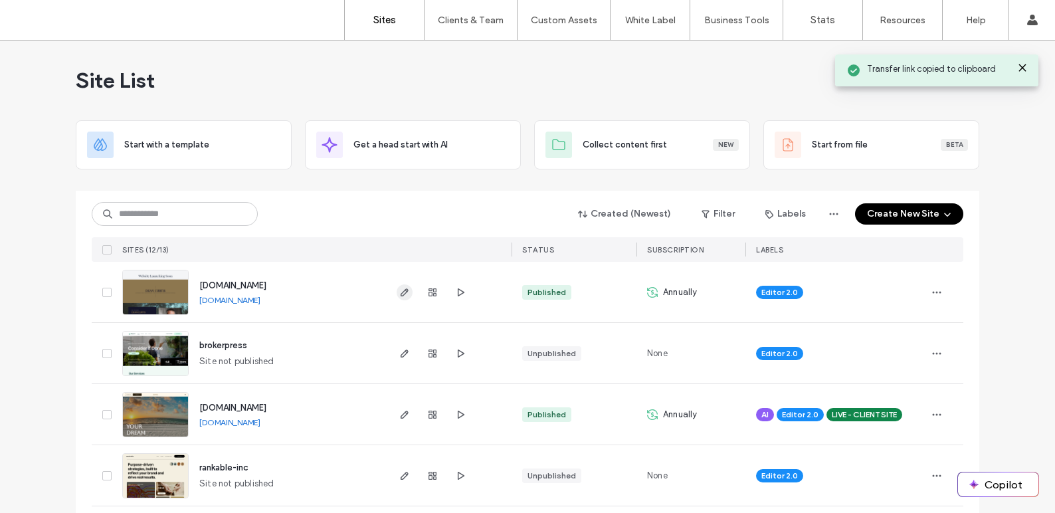
click at [405, 295] on span "button" at bounding box center [404, 292] width 16 height 16
